Goal: Transaction & Acquisition: Purchase product/service

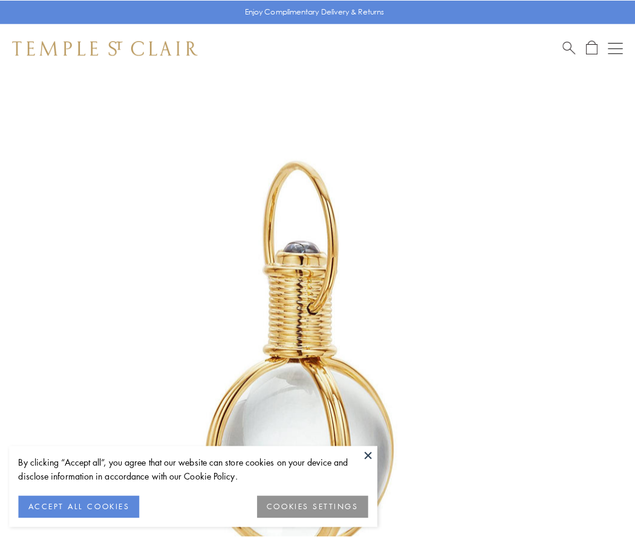
scroll to position [315, 0]
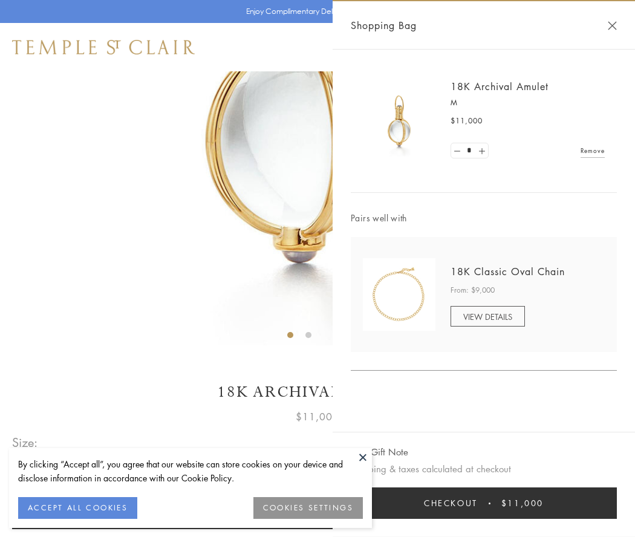
click at [483, 503] on button "Checkout $11,000" at bounding box center [484, 502] width 266 height 31
